Goal: Task Accomplishment & Management: Manage account settings

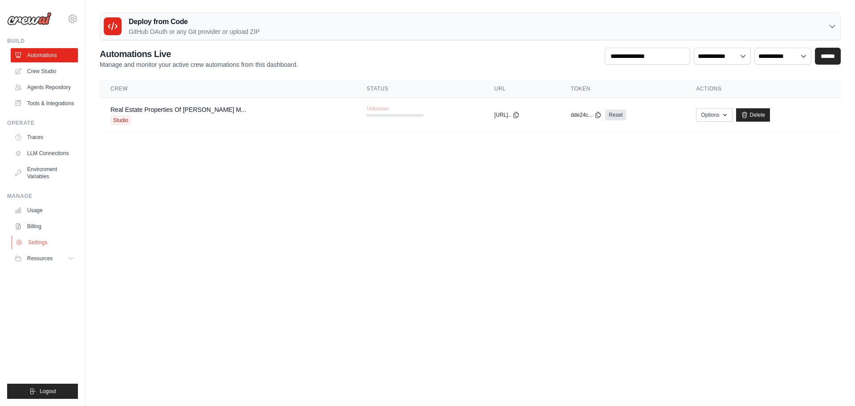
click at [42, 240] on link "Settings" at bounding box center [45, 242] width 67 height 14
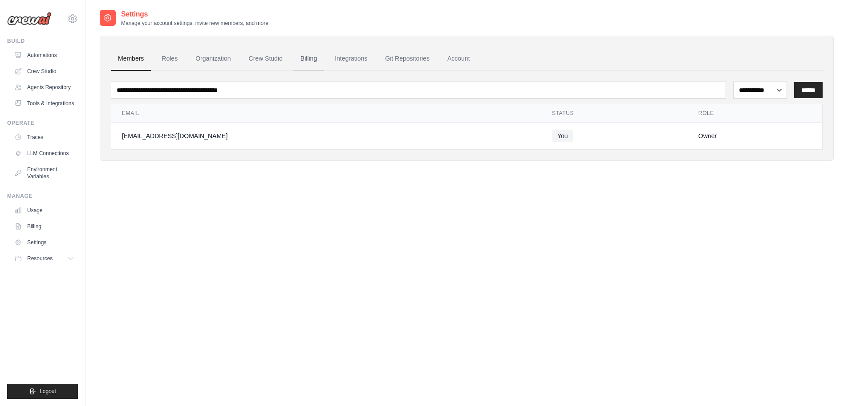
click at [307, 55] on link "Billing" at bounding box center [308, 59] width 31 height 24
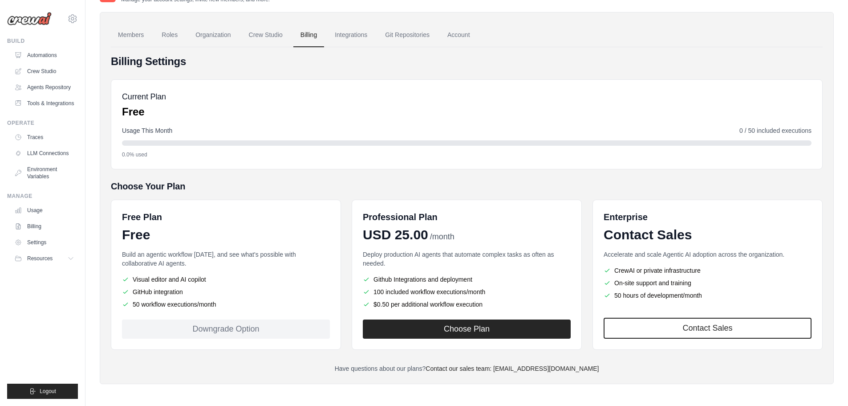
scroll to position [25, 0]
